Goal: Information Seeking & Learning: Check status

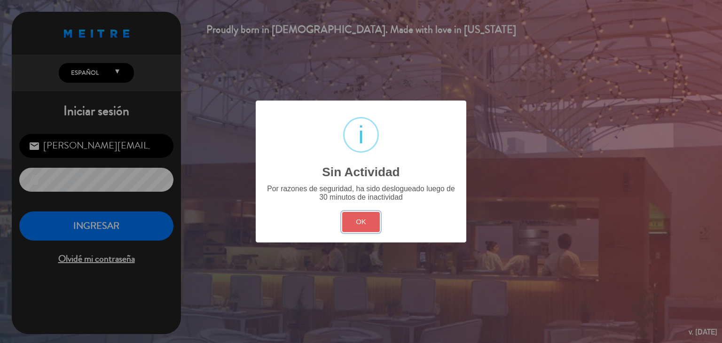
click at [370, 220] on button "OK" at bounding box center [361, 222] width 38 height 20
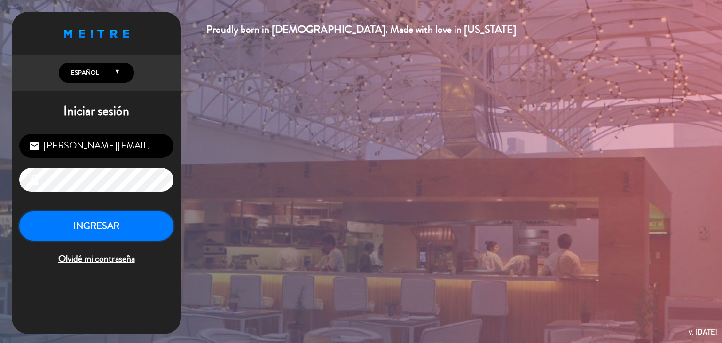
click at [118, 217] on button "INGRESAR" at bounding box center [96, 227] width 154 height 30
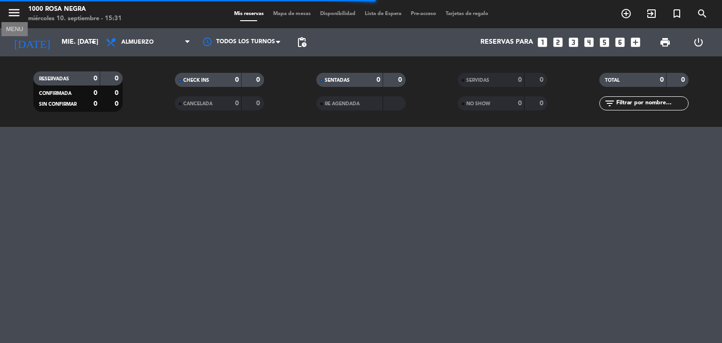
click at [17, 13] on icon "menu" at bounding box center [14, 13] width 14 height 14
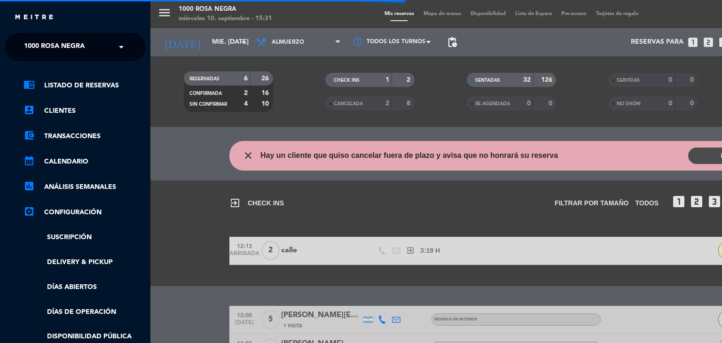
scroll to position [194, 0]
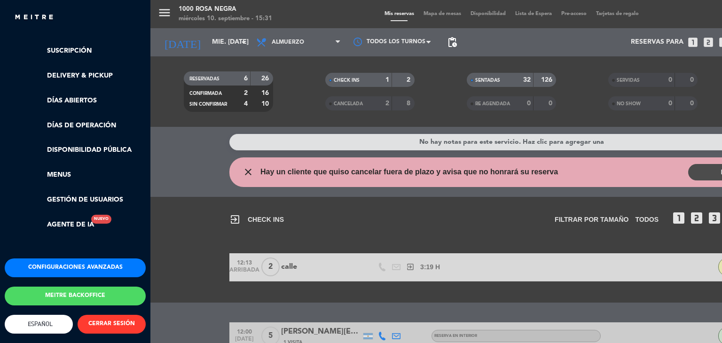
click at [77, 292] on button "Meitre backoffice" at bounding box center [75, 296] width 141 height 19
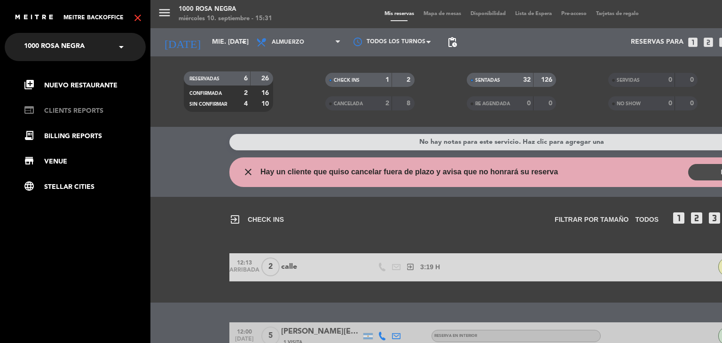
click at [83, 110] on link "web CLIENTS REPORTS" at bounding box center [85, 110] width 122 height 11
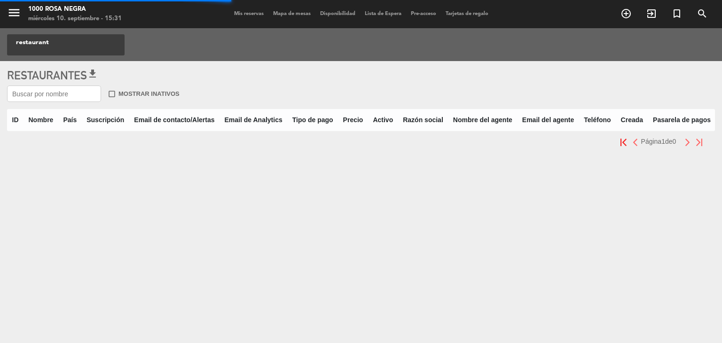
click at [38, 95] on input "text" at bounding box center [54, 94] width 94 height 16
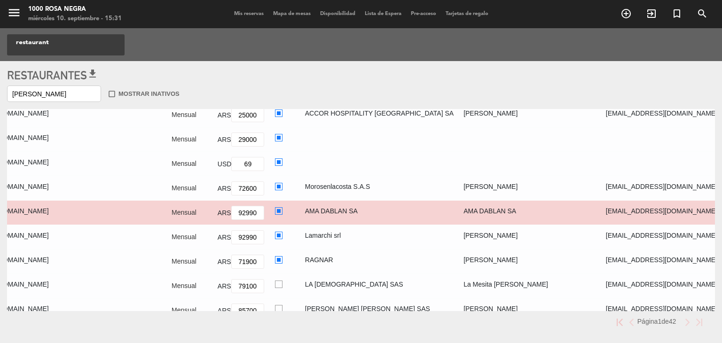
scroll to position [306, 711]
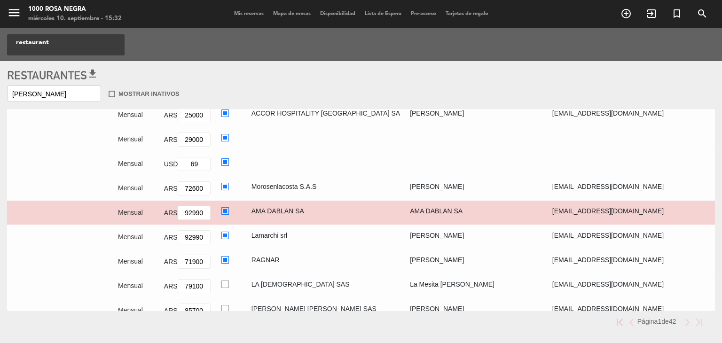
type input "[PERSON_NAME]"
radio input "true"
